Goal: Contribute content: Add original content to the website for others to see

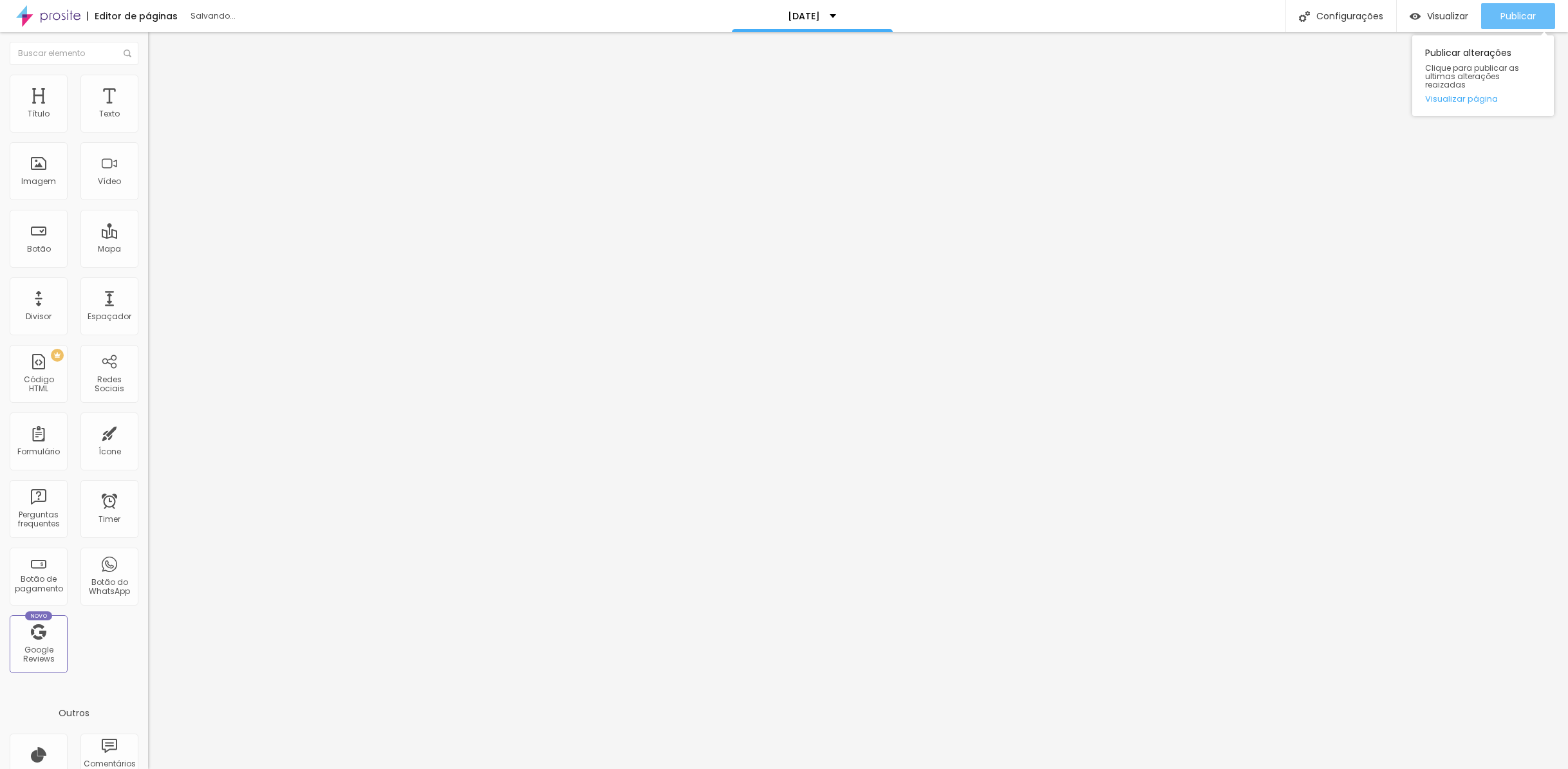
click at [1526, 11] on span "Publicar" at bounding box center [1518, 16] width 35 height 10
